Goal: Transaction & Acquisition: Book appointment/travel/reservation

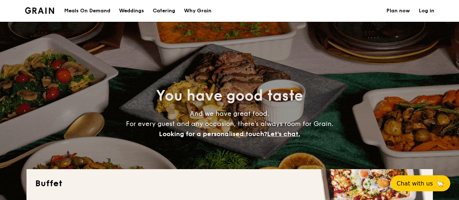
select select
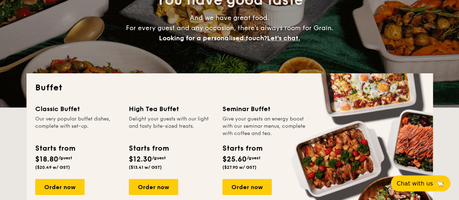
scroll to position [181, 0]
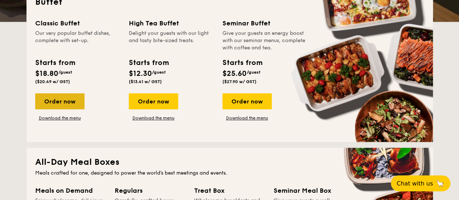
click at [63, 101] on div "Order now" at bounding box center [59, 101] width 49 height 16
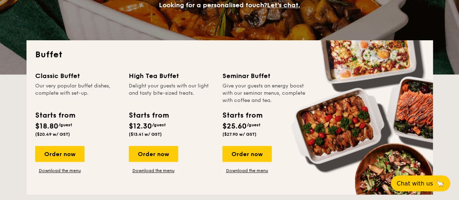
scroll to position [109, 0]
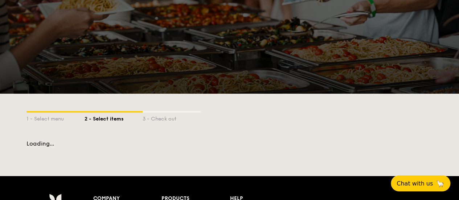
scroll to position [146, 0]
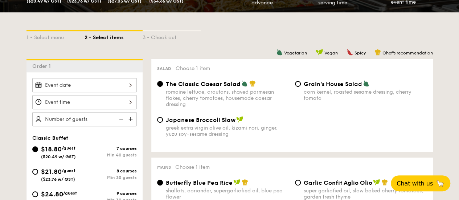
select select
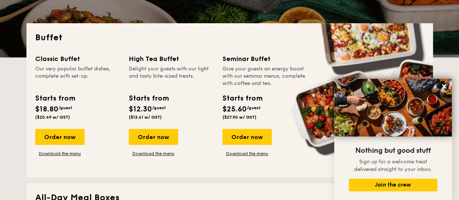
scroll to position [1104, 0]
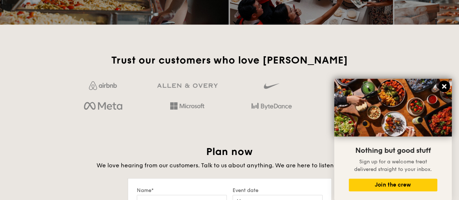
click at [444, 86] on icon at bounding box center [444, 86] width 4 height 4
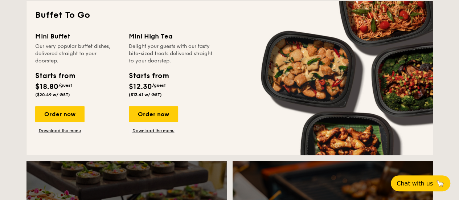
scroll to position [487, 0]
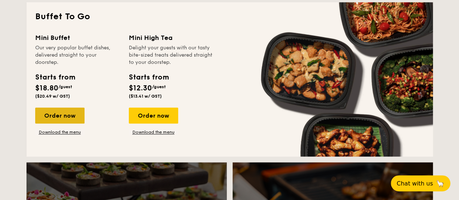
click at [54, 114] on div "Order now" at bounding box center [59, 115] width 49 height 16
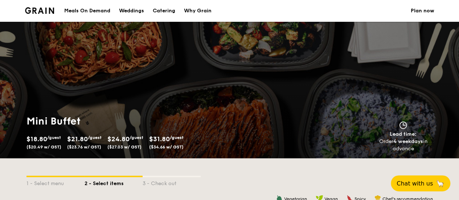
scroll to position [145, 0]
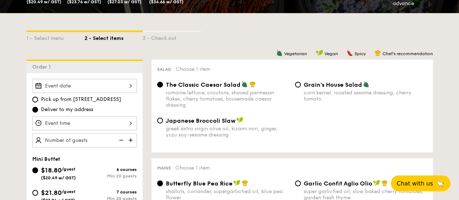
click at [130, 86] on div at bounding box center [84, 86] width 104 height 14
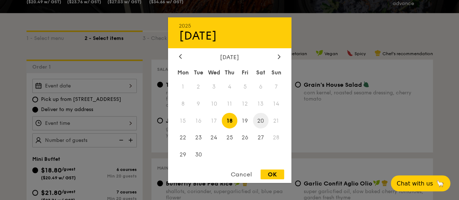
click at [260, 119] on span "20" at bounding box center [261, 121] width 16 height 16
click at [270, 175] on div "OK" at bounding box center [273, 174] width 24 height 10
type input "[DATE]"
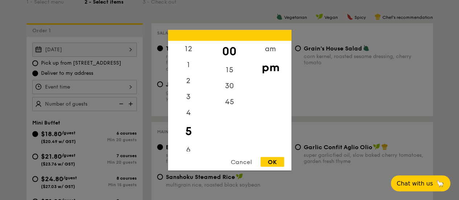
click at [132, 88] on div "12 1 2 3 4 5 6 7 8 9 10 11 00 15 30 45 am pm Cancel OK" at bounding box center [84, 87] width 104 height 14
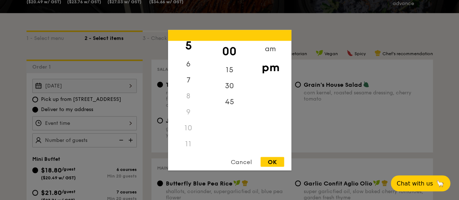
scroll to position [86, 0]
click at [186, 141] on div "11" at bounding box center [188, 144] width 41 height 16
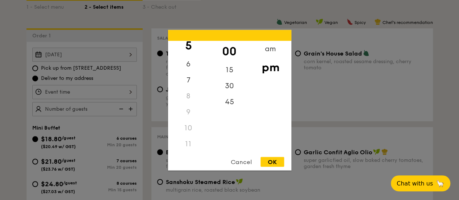
scroll to position [218, 0]
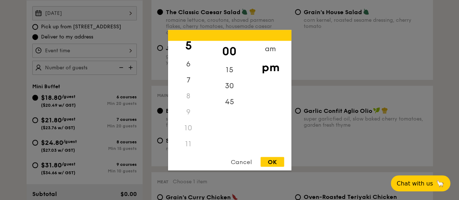
click at [187, 144] on div "11" at bounding box center [188, 144] width 41 height 16
click at [14, 105] on div at bounding box center [229, 100] width 459 height 200
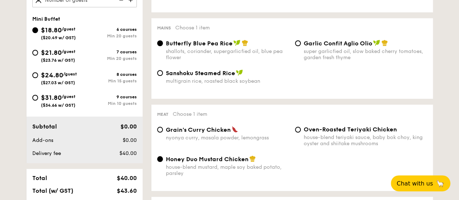
scroll to position [327, 0]
